Goal: Navigation & Orientation: Find specific page/section

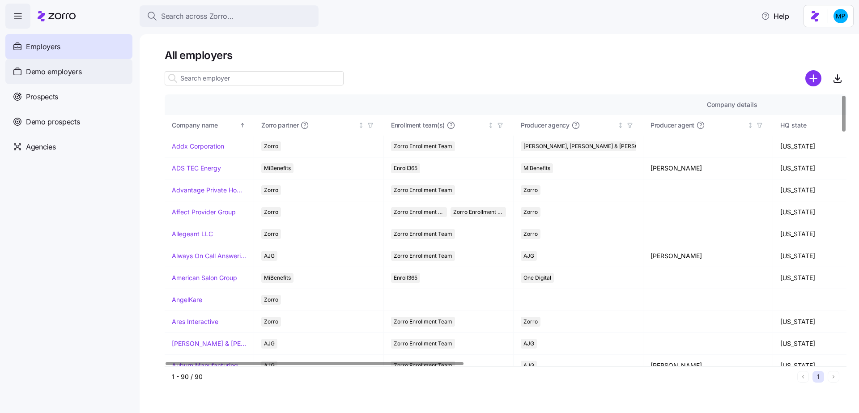
click at [70, 75] on span "Demo employers" at bounding box center [54, 71] width 56 height 11
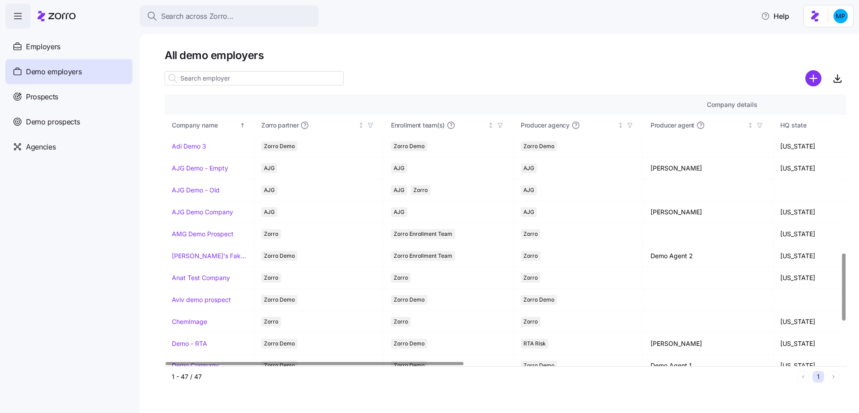
scroll to position [634, 0]
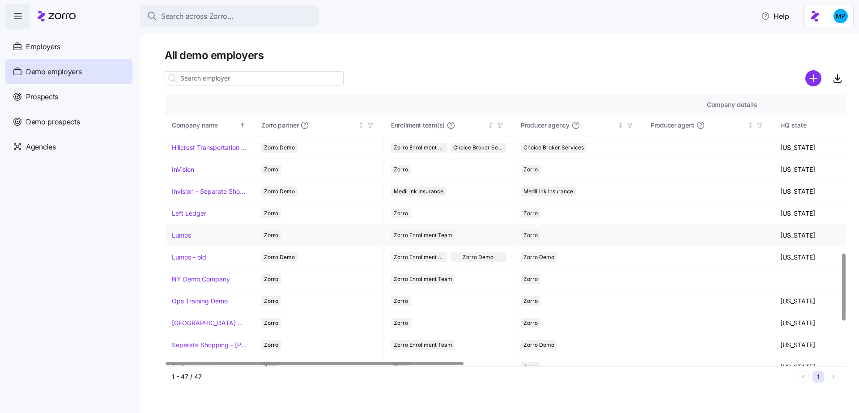
click at [176, 231] on link "Lumos" at bounding box center [181, 235] width 19 height 9
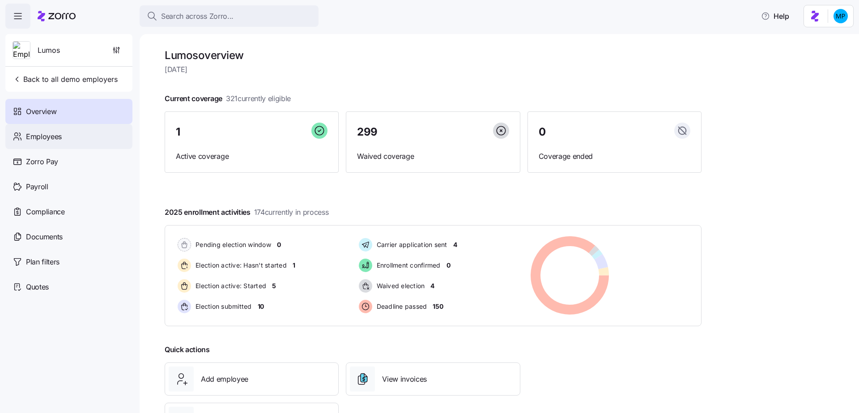
click at [70, 135] on div "Employees" at bounding box center [68, 136] width 127 height 25
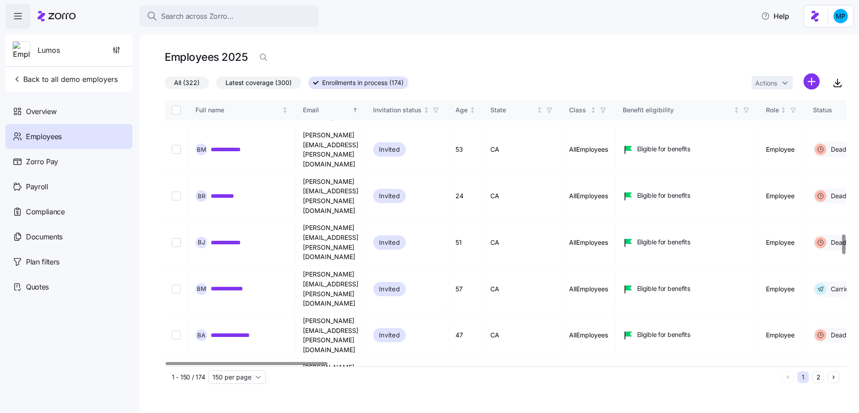
scroll to position [1799, 0]
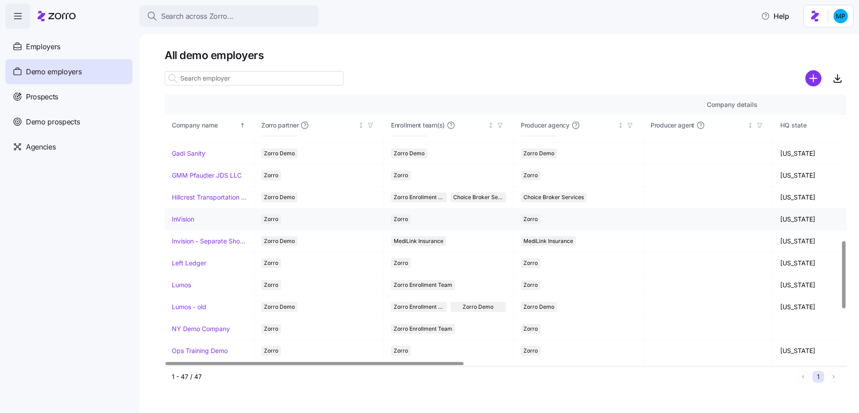
scroll to position [536, 0]
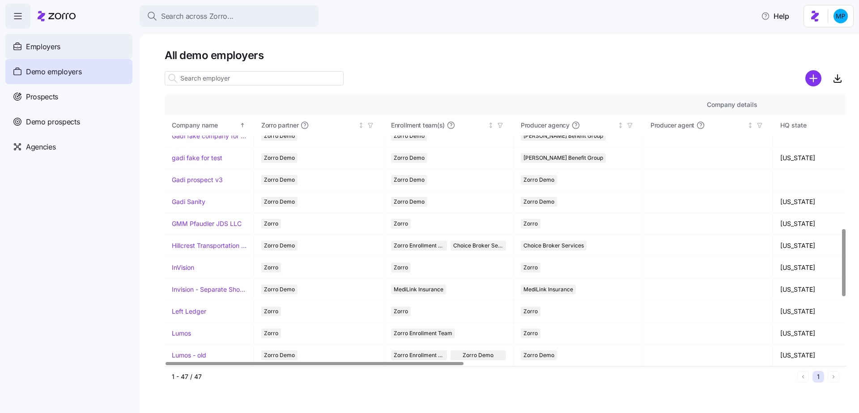
click at [60, 41] on div "Employers" at bounding box center [68, 46] width 127 height 25
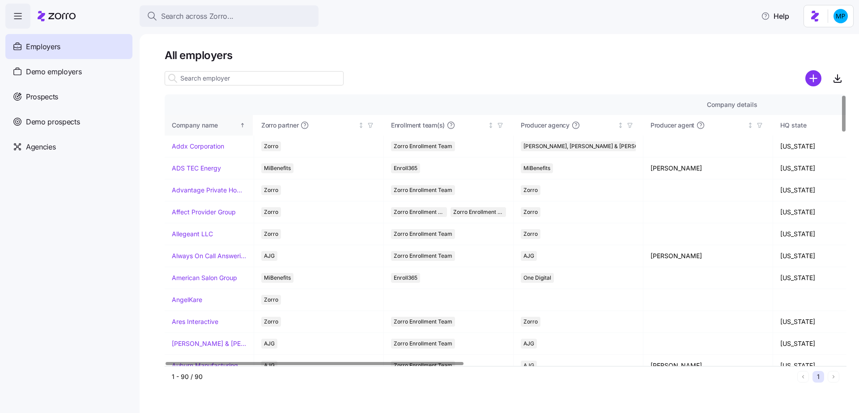
click at [211, 127] on div "Company name" at bounding box center [205, 125] width 66 height 10
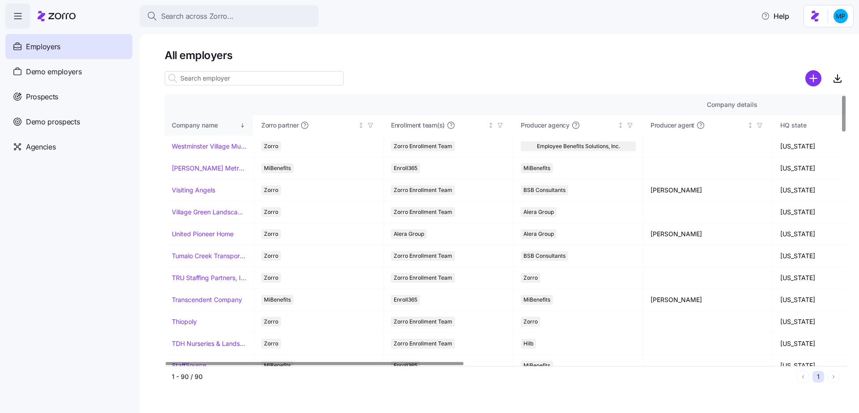
click at [211, 125] on div "Company name" at bounding box center [205, 125] width 66 height 10
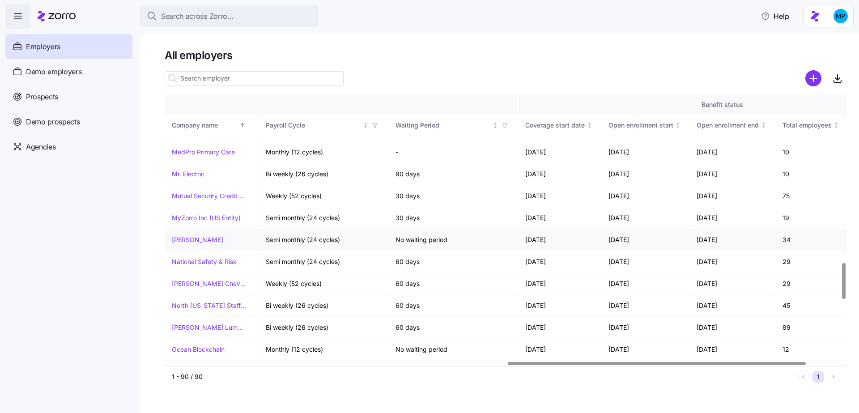
scroll to position [1265, 862]
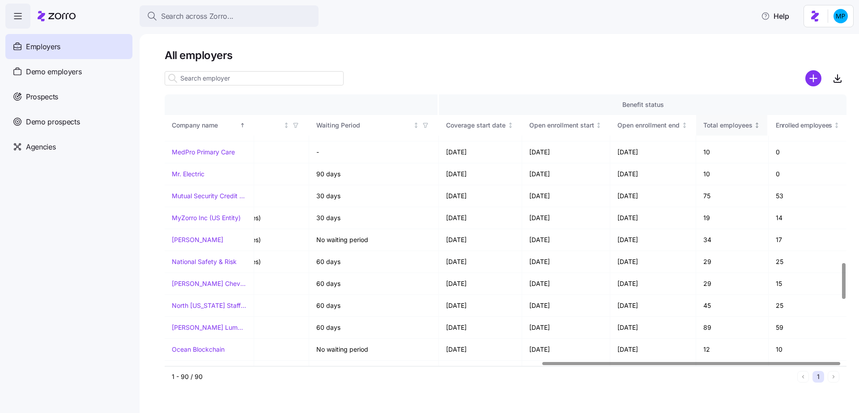
click at [745, 131] on th "Total employees" at bounding box center [732, 125] width 73 height 21
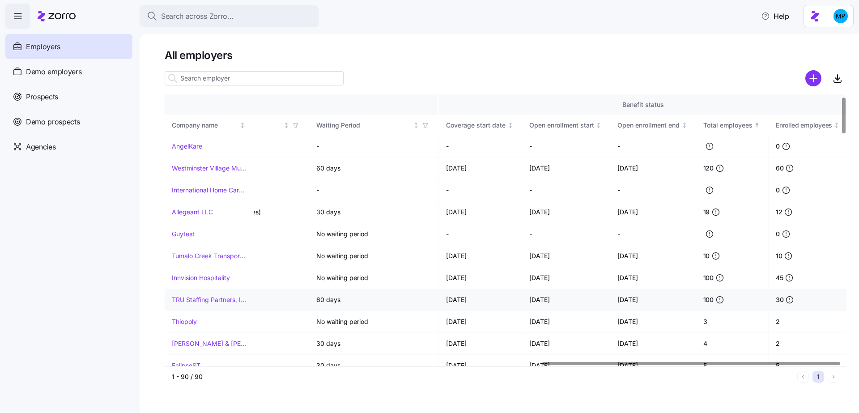
scroll to position [45, 862]
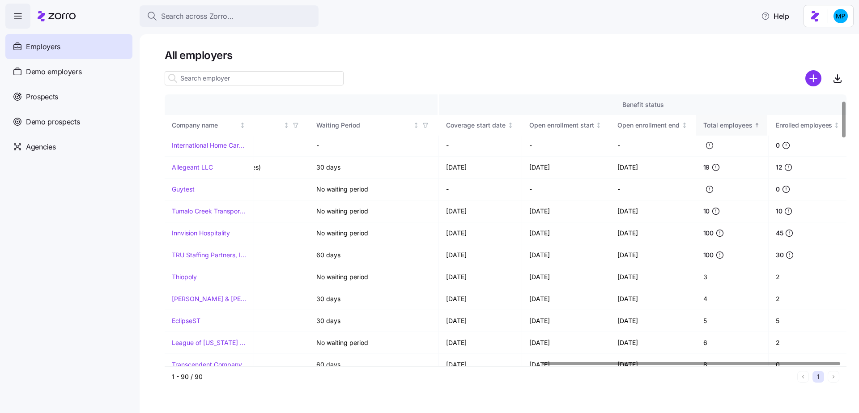
click at [741, 120] on div "Total employees" at bounding box center [727, 125] width 49 height 10
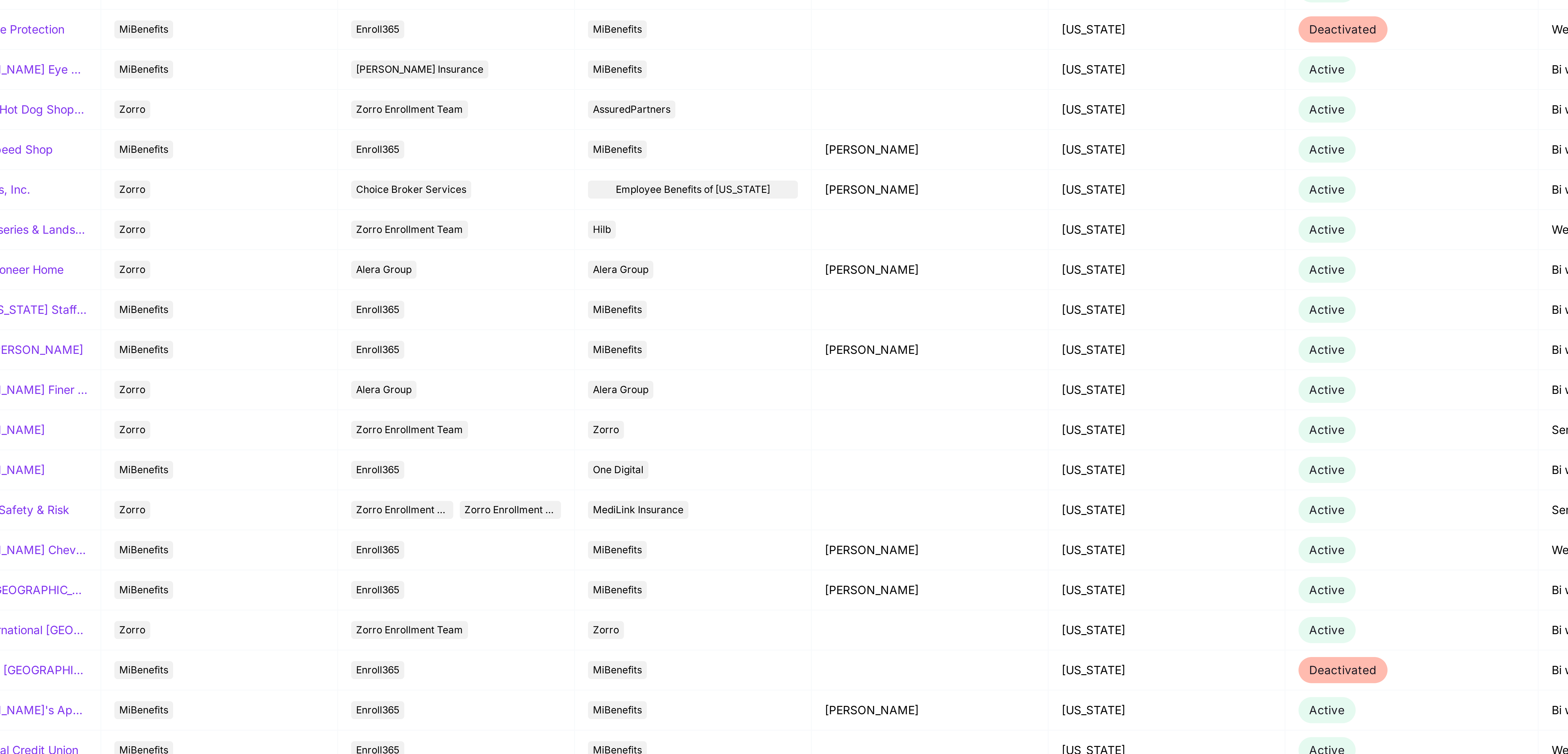
scroll to position [235, 0]
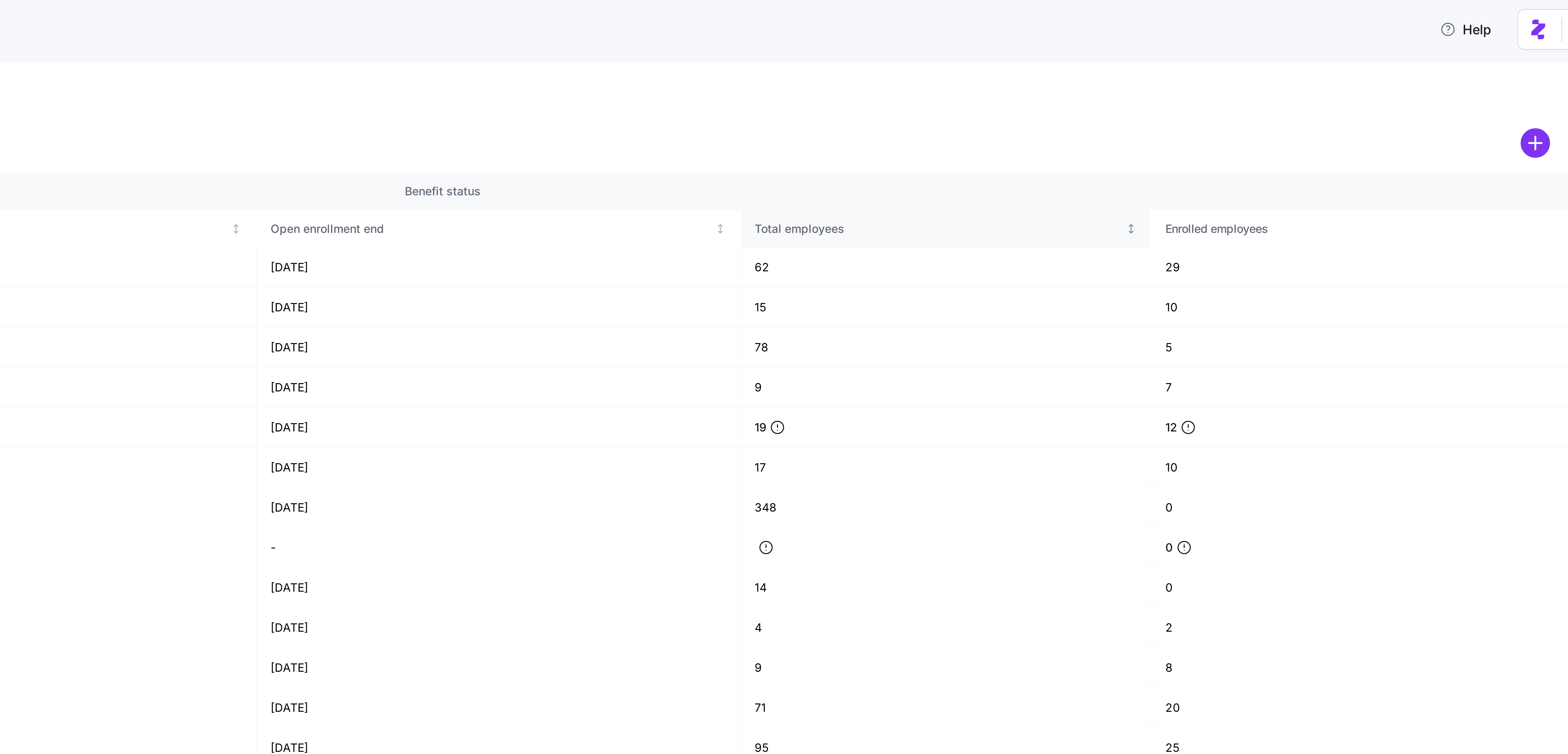
click at [1327, 72] on th "Total employees" at bounding box center [1344, 76] width 137 height 13
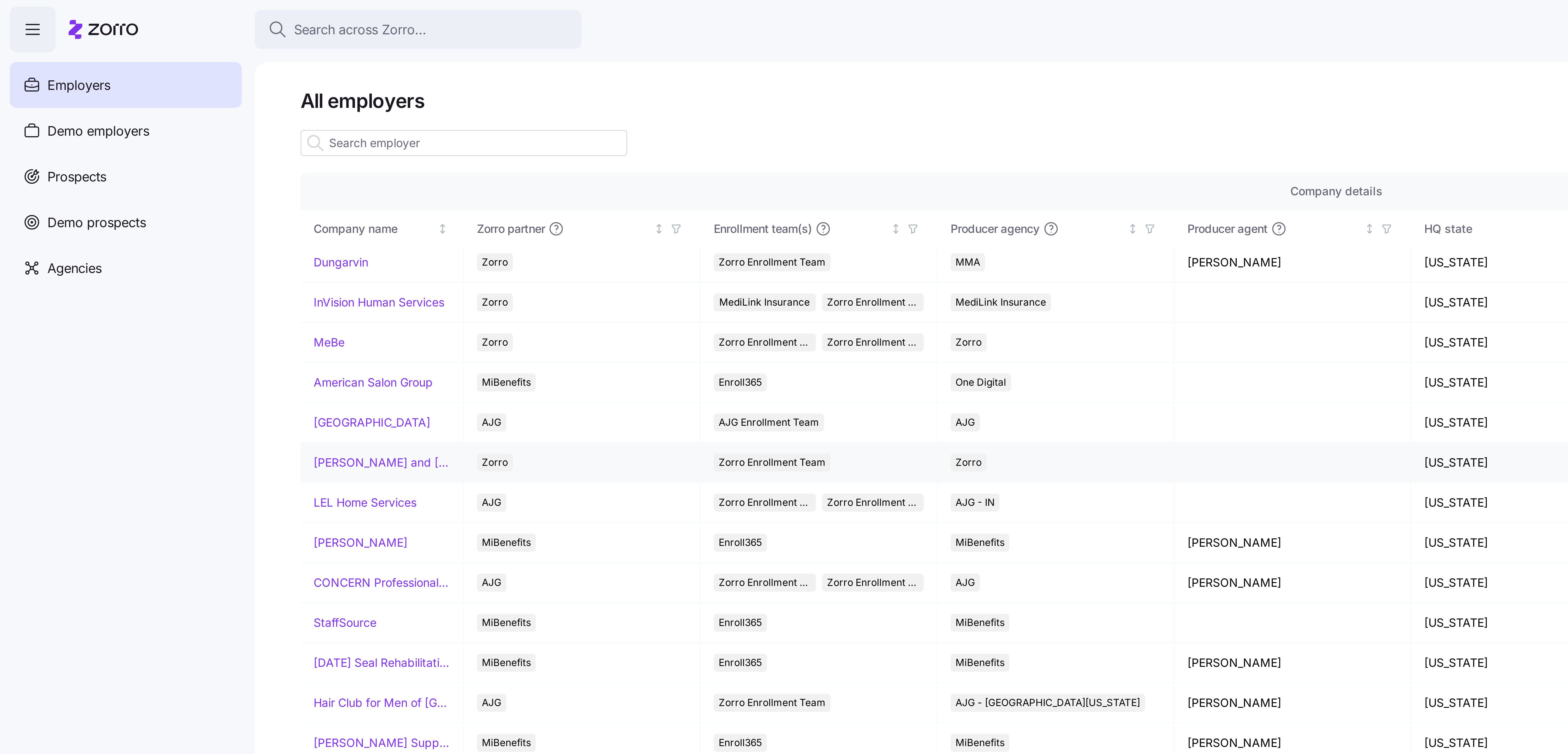
scroll to position [1, 0]
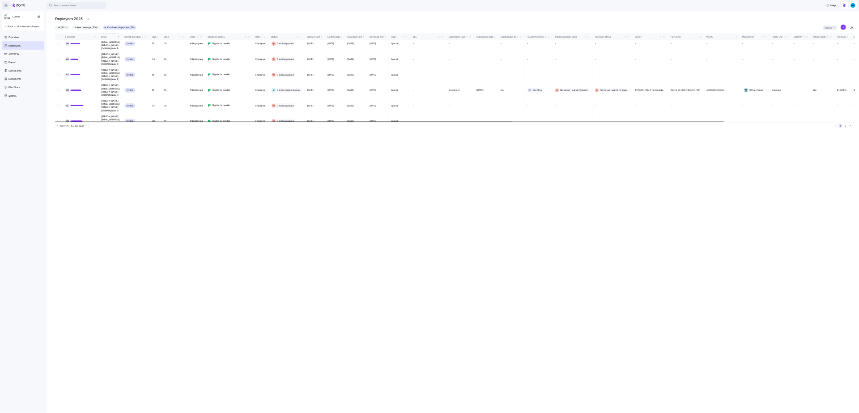
scroll to position [1798, 0]
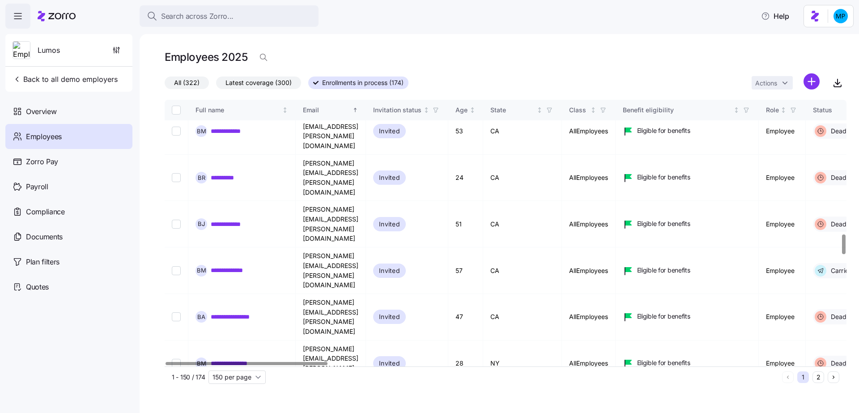
click at [385, 57] on div "Employees 2025" at bounding box center [506, 57] width 682 height 18
